Goal: Information Seeking & Learning: Learn about a topic

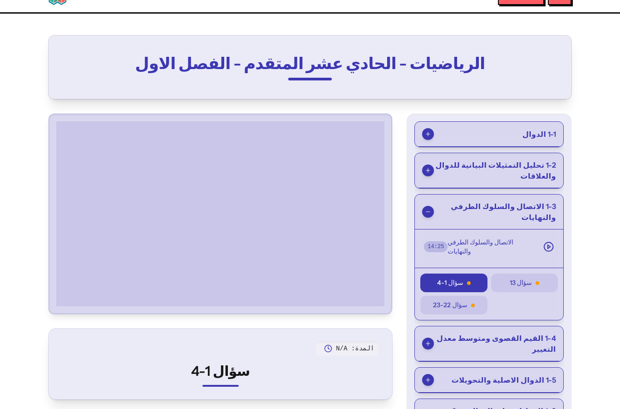
scroll to position [22, 0]
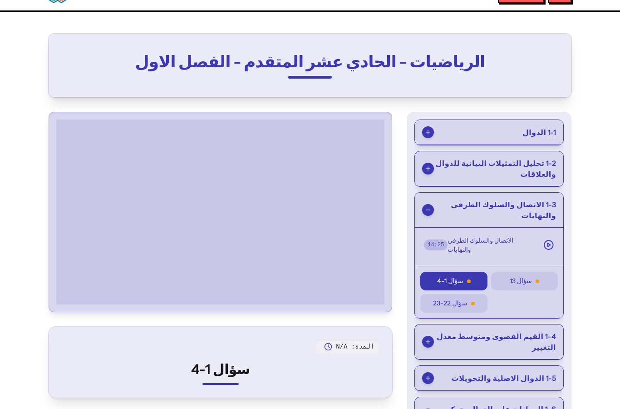
click at [66, 305] on div at bounding box center [221, 212] width 336 height 192
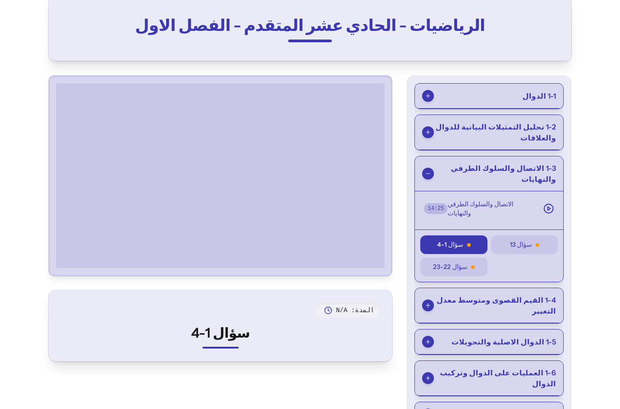
scroll to position [58, 0]
click at [496, 195] on button "الاتصال والسلوك الطرفي والنهايات 14 : 25" at bounding box center [489, 208] width 141 height 27
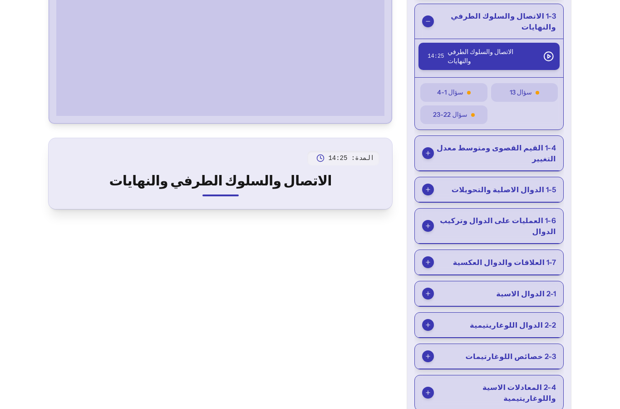
scroll to position [195, 0]
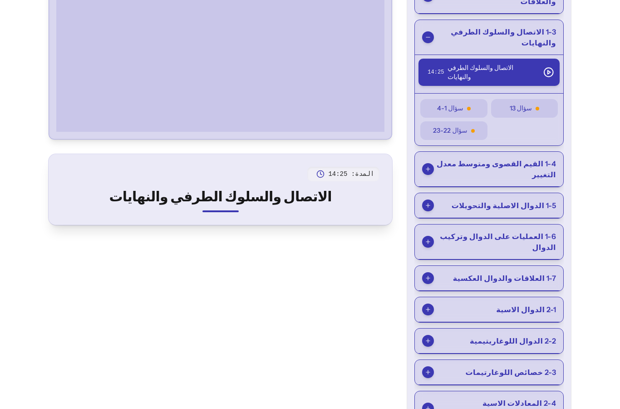
click at [429, 166] on icon at bounding box center [428, 169] width 6 height 6
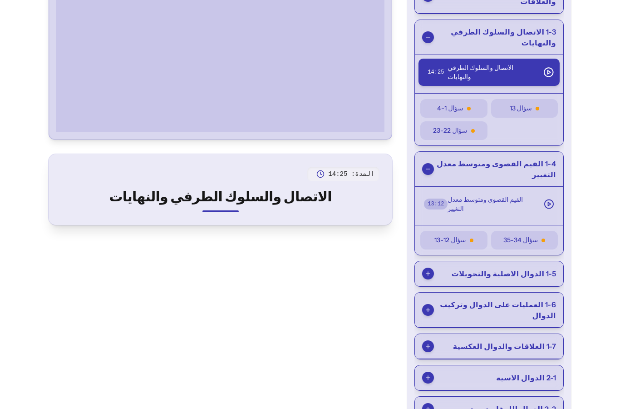
click at [432, 267] on div at bounding box center [428, 273] width 12 height 12
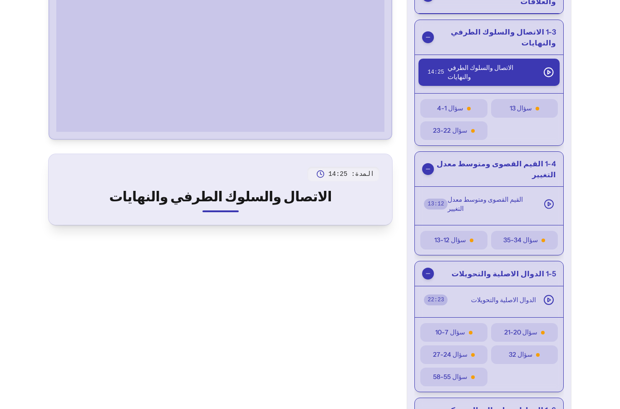
click at [451, 327] on span "سؤال 7-10" at bounding box center [451, 332] width 30 height 10
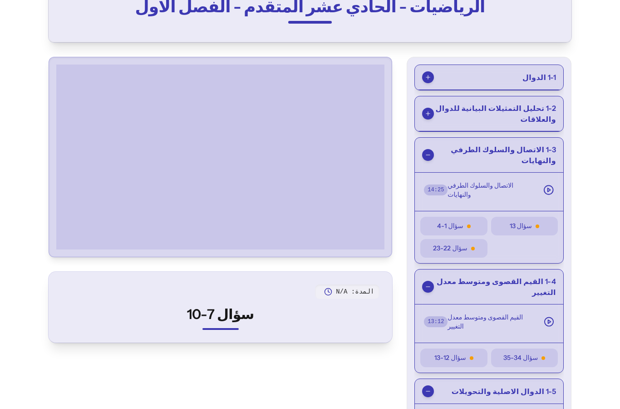
scroll to position [0, 0]
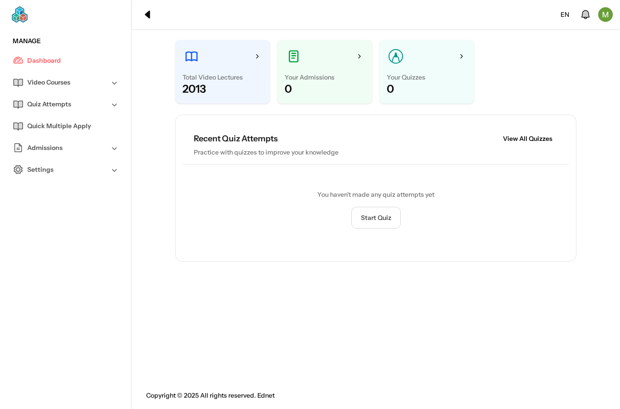
click at [61, 81] on span "Video Courses" at bounding box center [48, 83] width 43 height 10
click at [42, 105] on span "All Video Courses" at bounding box center [53, 104] width 53 height 10
select select "*"
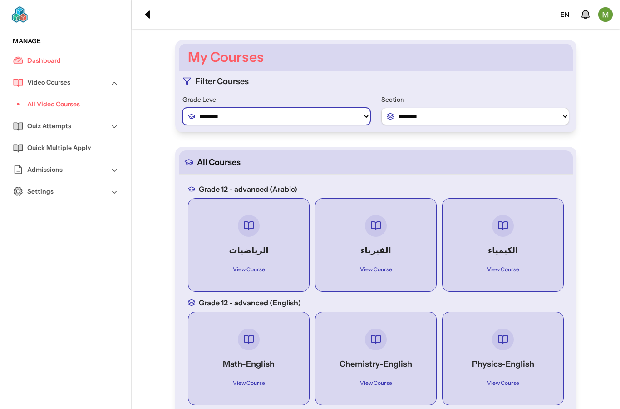
click at [217, 109] on select "******** ******** ********" at bounding box center [277, 116] width 188 height 17
select select "*"
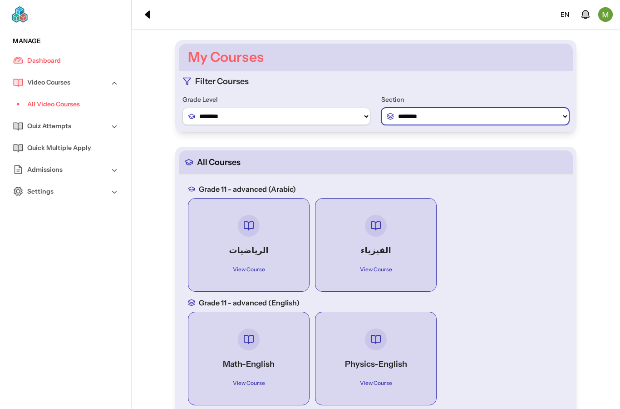
click at [408, 118] on select "**********" at bounding box center [475, 116] width 188 height 17
click at [410, 115] on select "**********" at bounding box center [475, 116] width 188 height 17
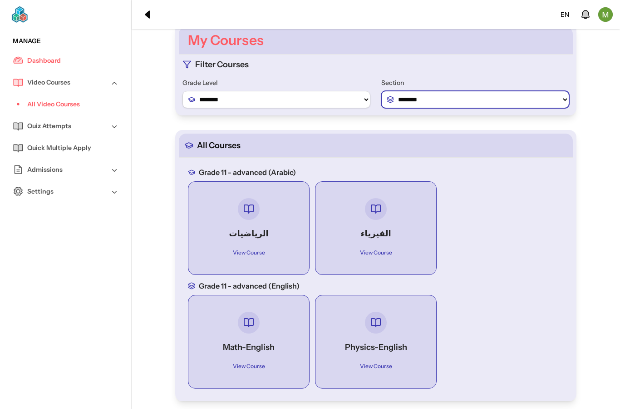
scroll to position [50, 0]
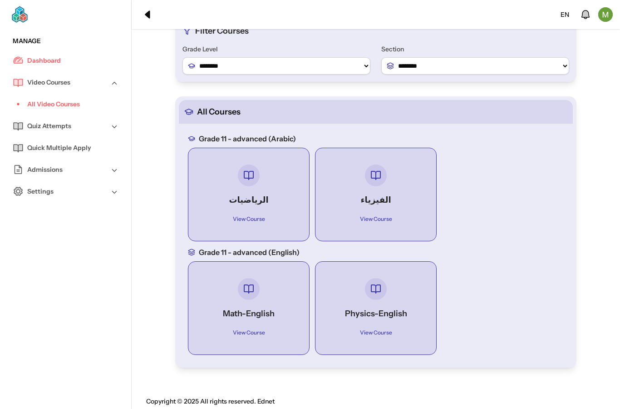
click at [237, 309] on h4 "Math-English" at bounding box center [249, 313] width 88 height 13
